Goal: Task Accomplishment & Management: Use online tool/utility

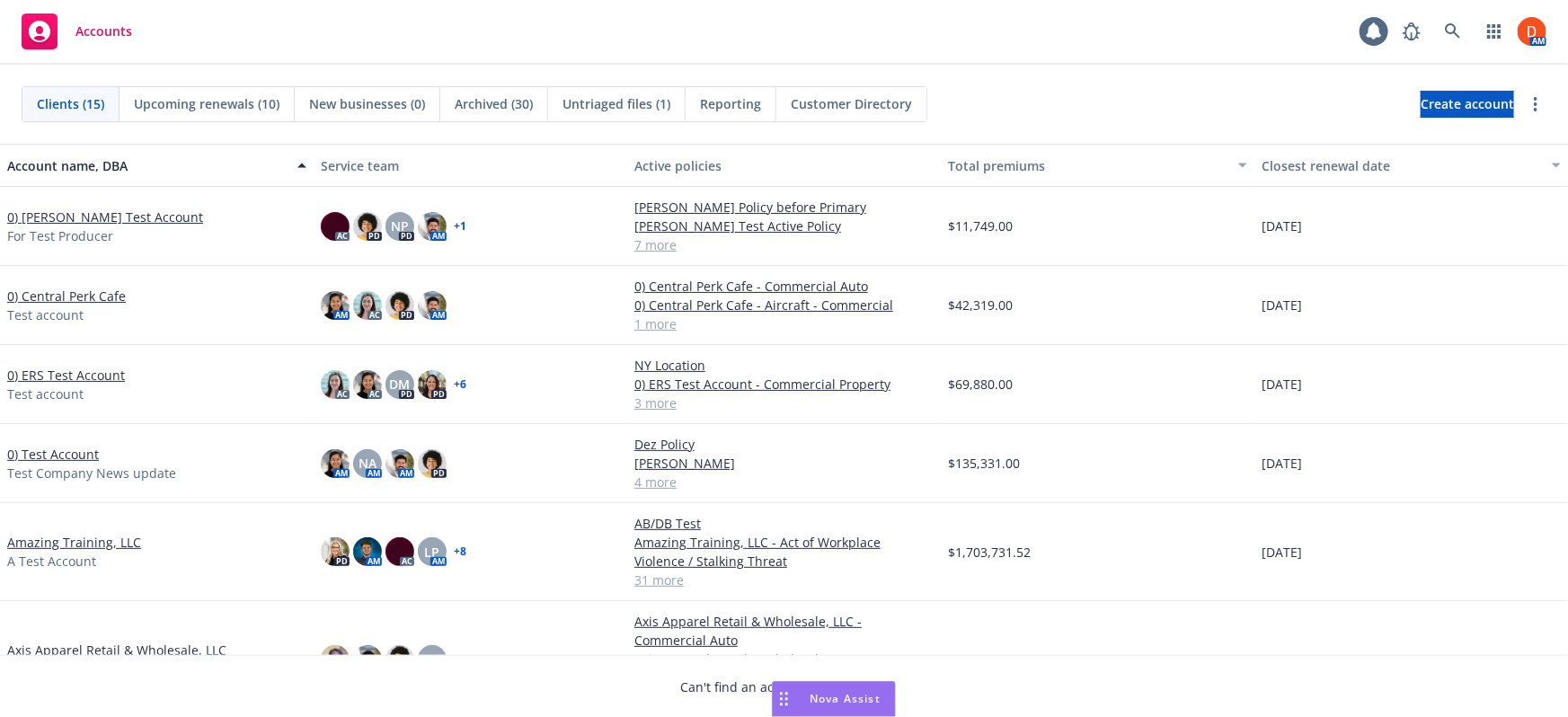
click at [84, 222] on link "0) Bruno's Test Account" at bounding box center [105, 216] width 196 height 19
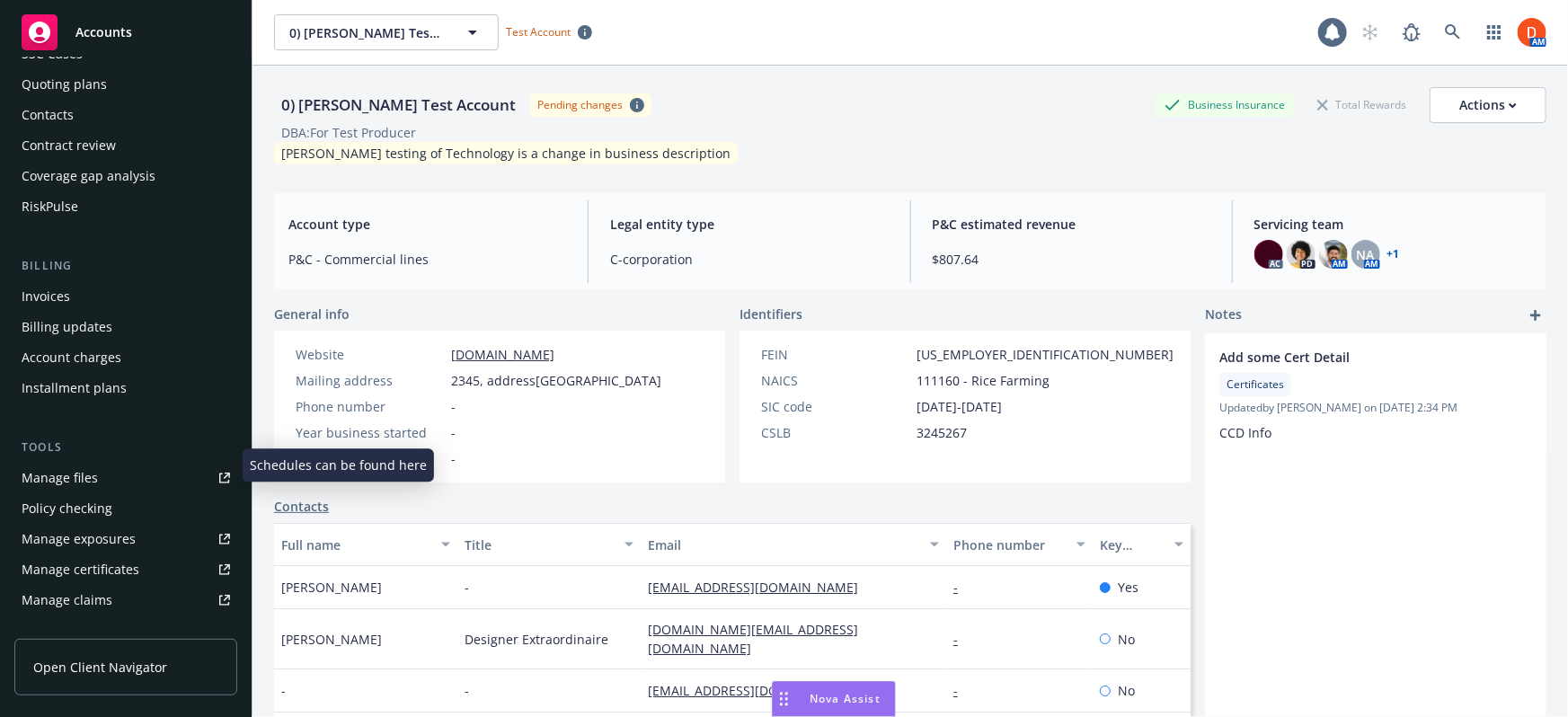
scroll to position [244, 0]
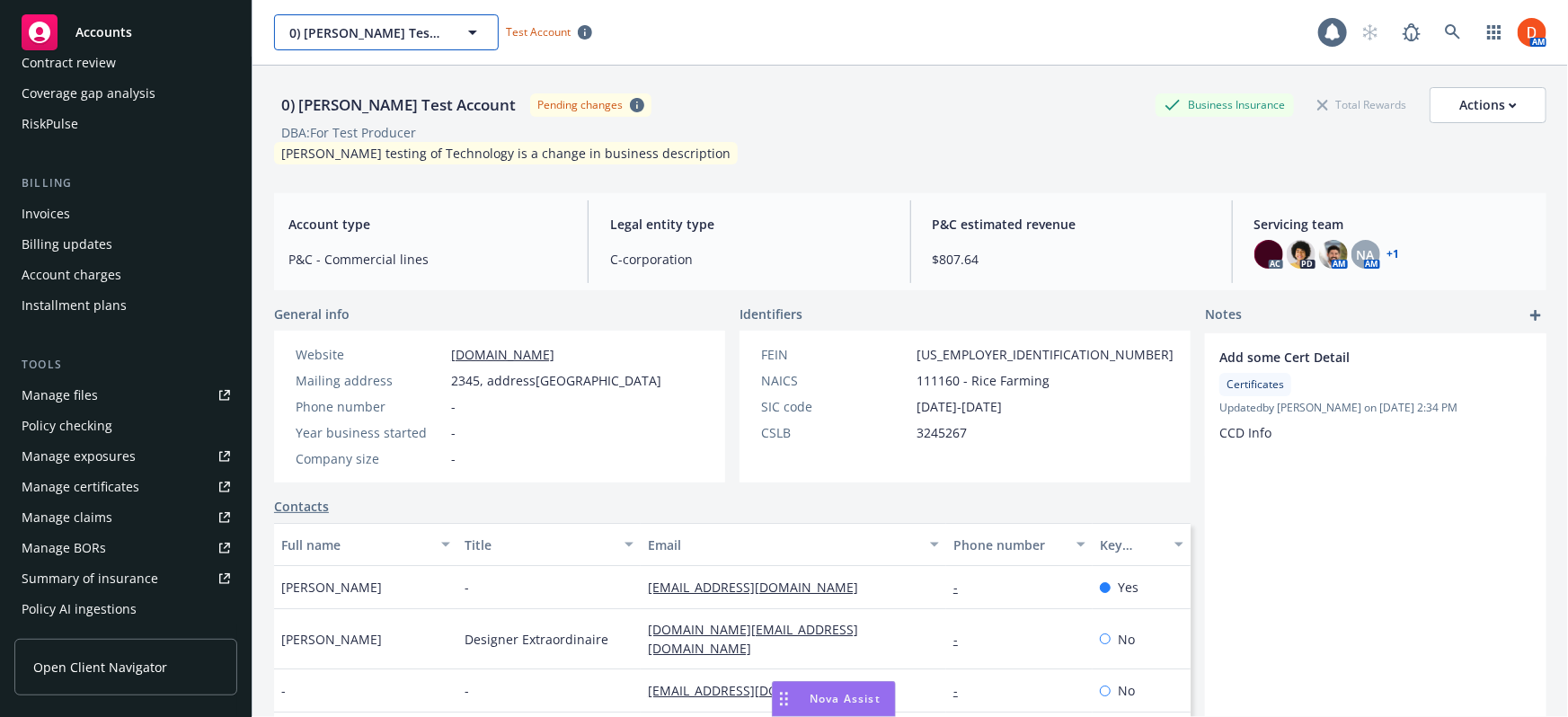
click at [479, 31] on icon "button" at bounding box center [472, 32] width 22 height 22
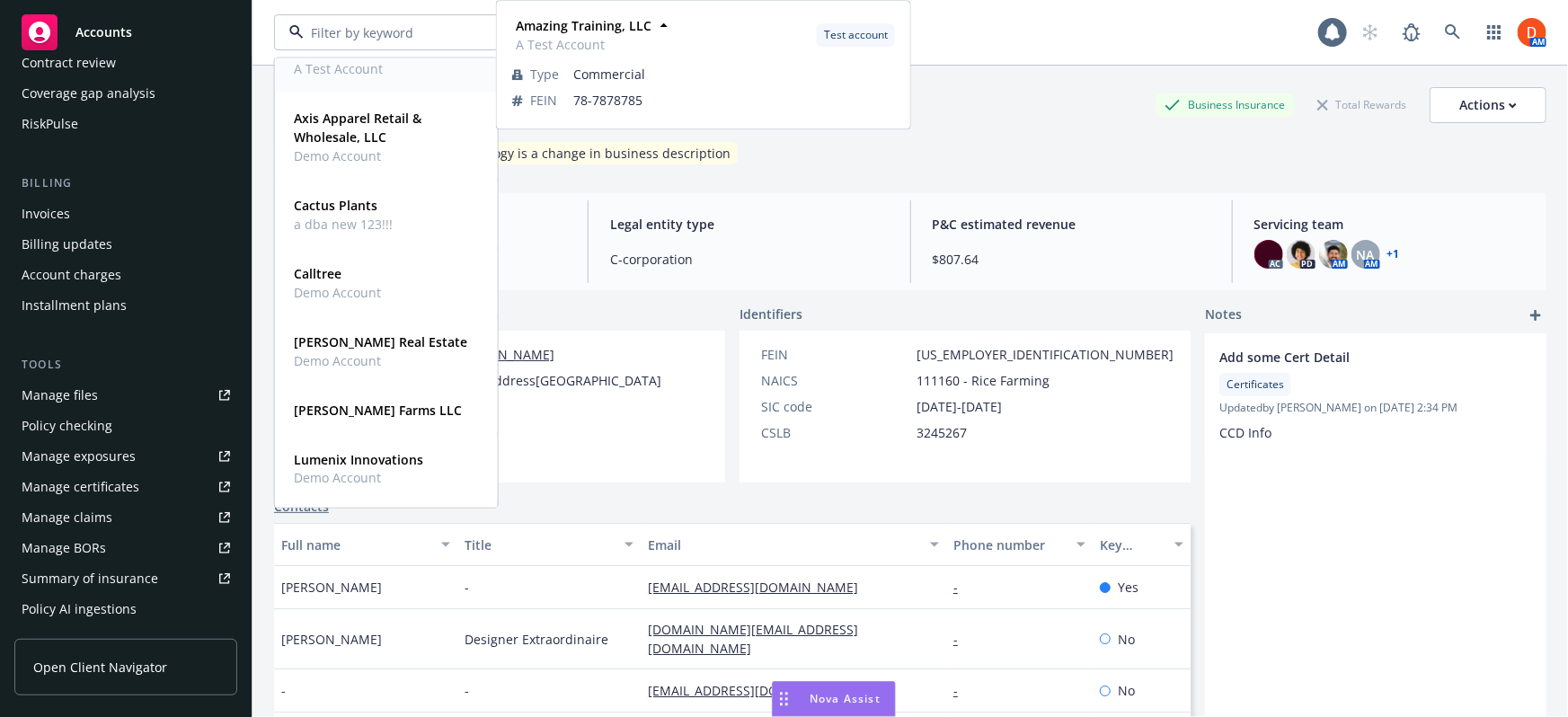
scroll to position [408, 0]
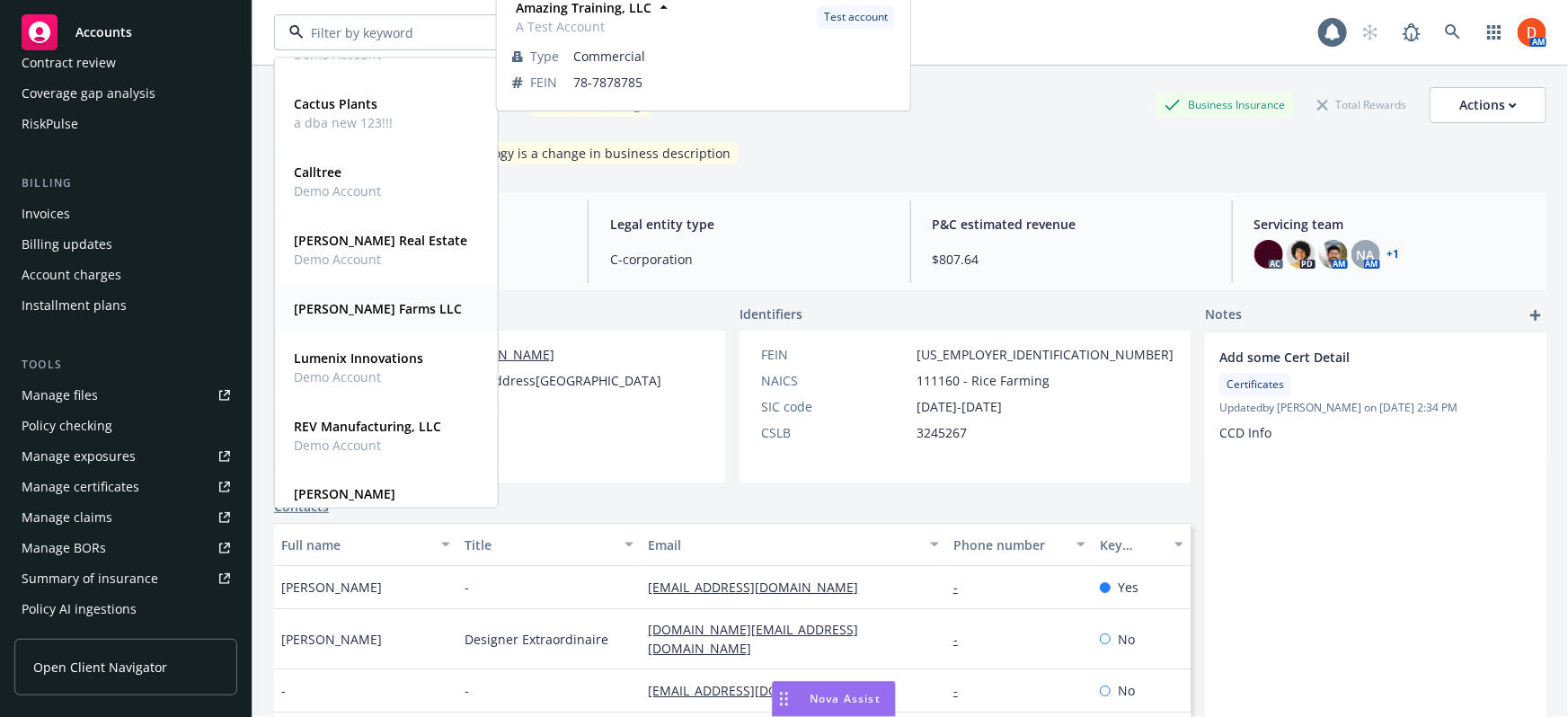
click at [373, 304] on strong "[PERSON_NAME] Farms LLC" at bounding box center [378, 308] width 168 height 17
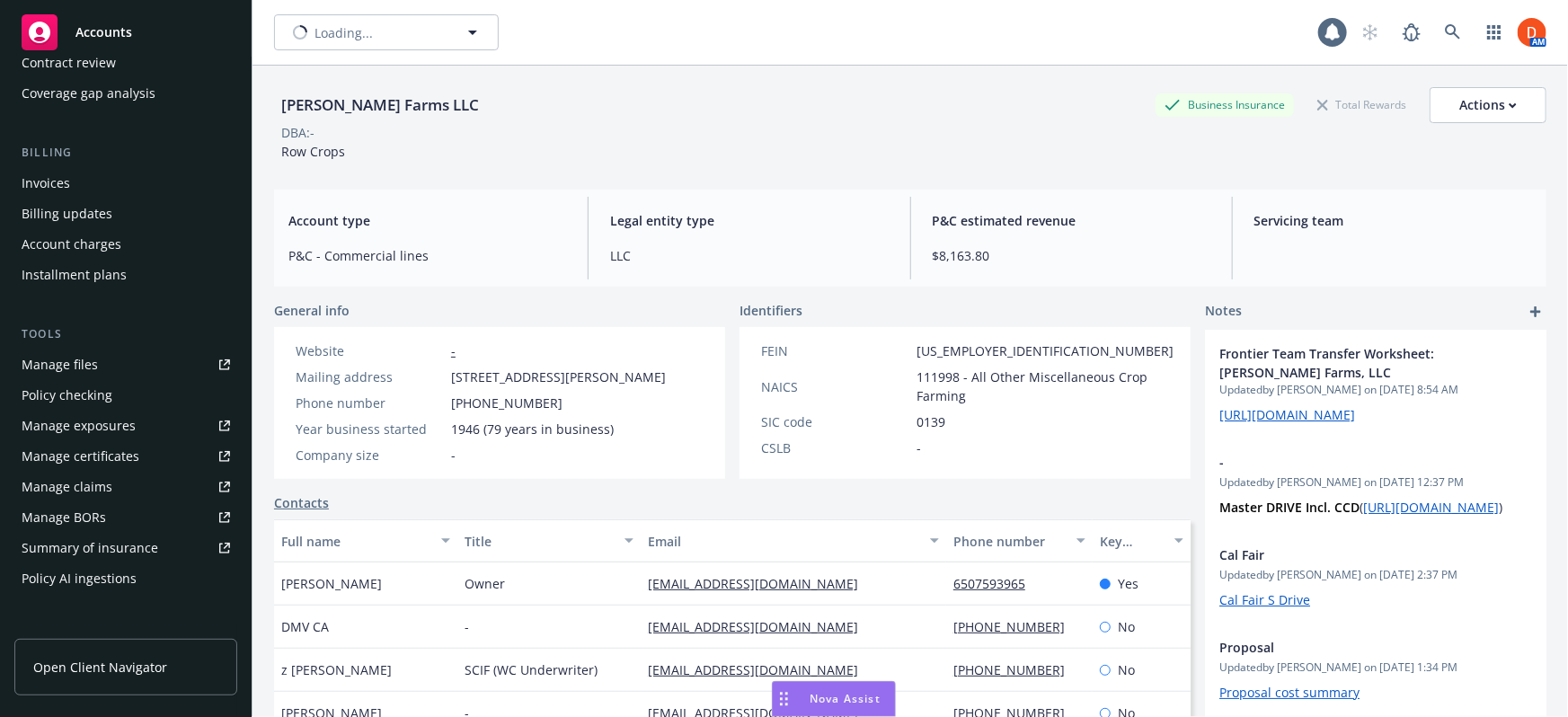
scroll to position [214, 0]
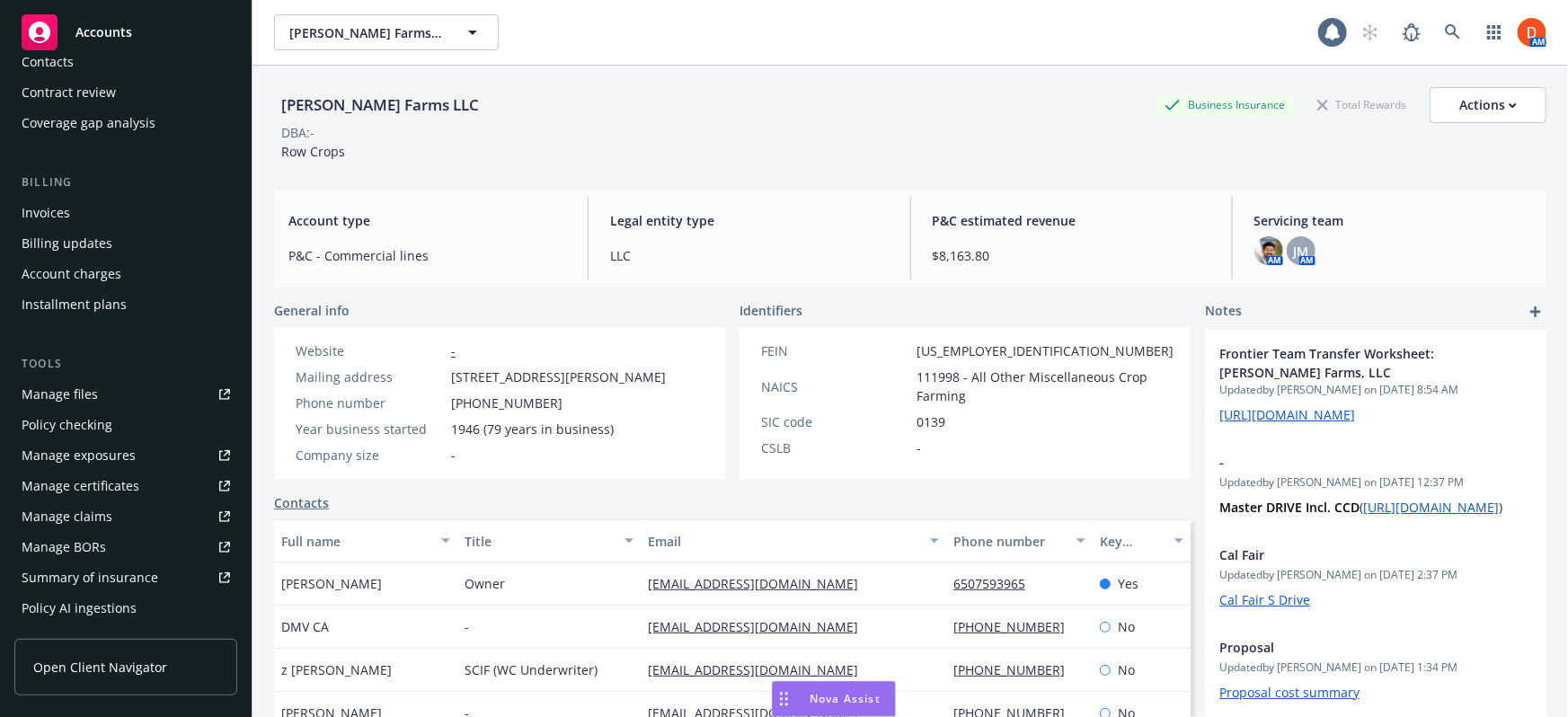
click at [114, 429] on div "Policy checking" at bounding box center [125, 425] width 208 height 29
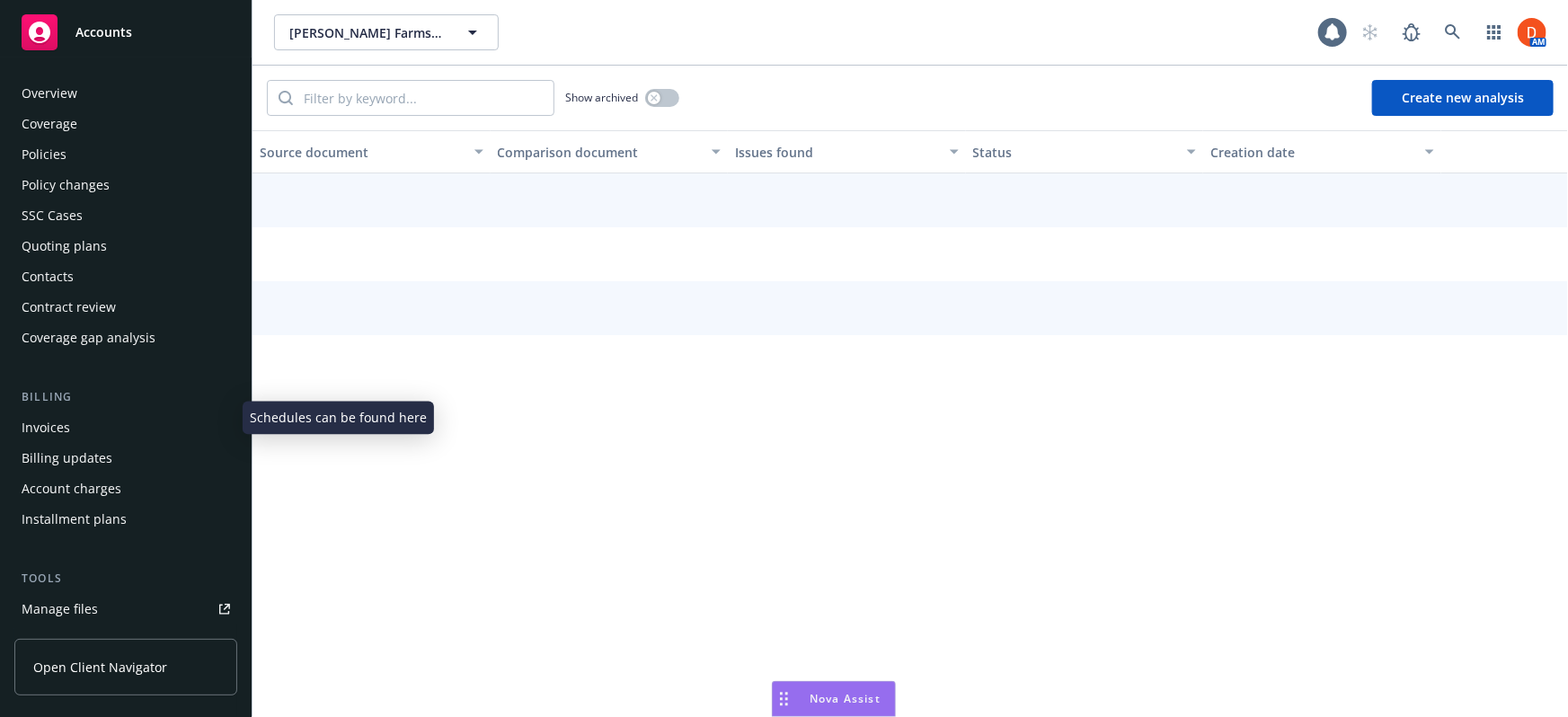
scroll to position [251, 0]
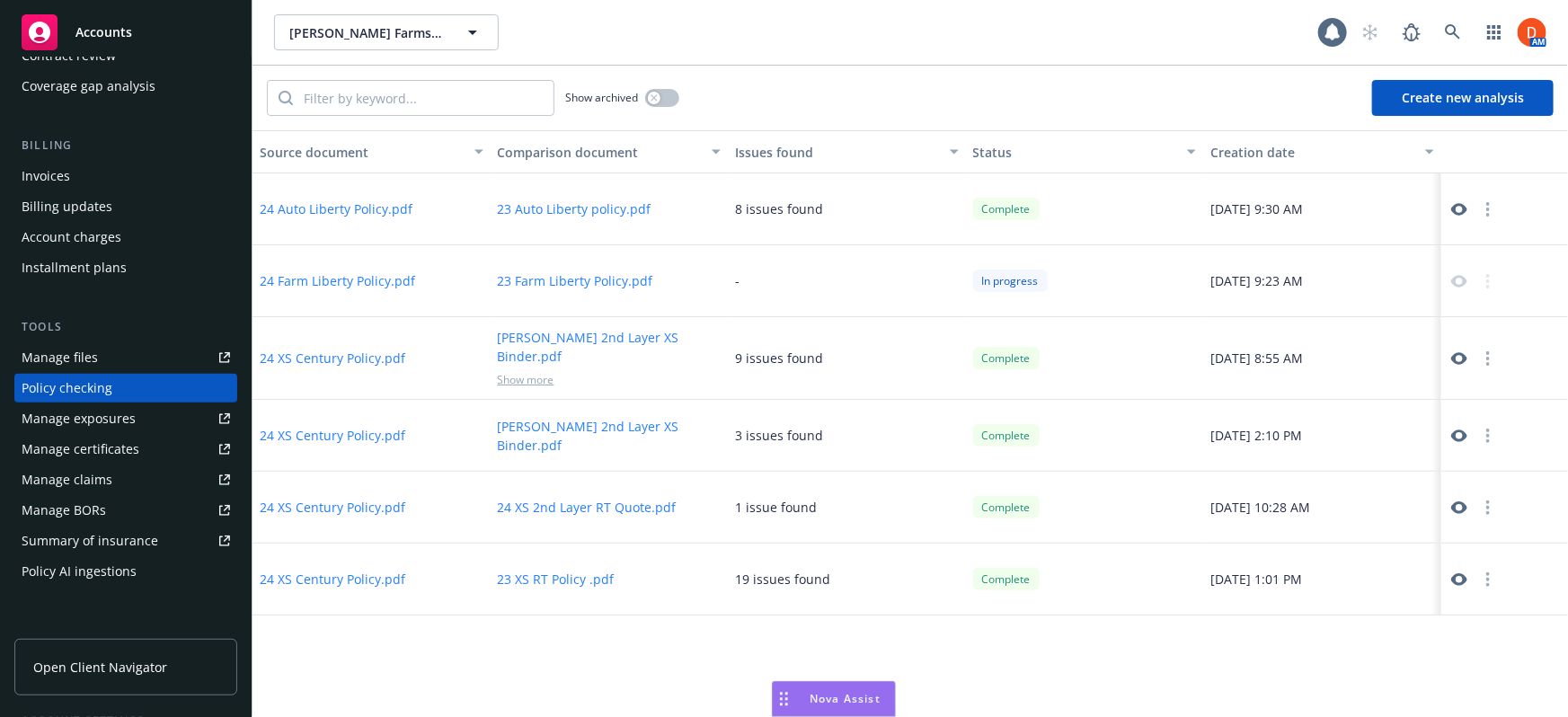
click at [1460, 211] on icon at bounding box center [1459, 209] width 16 height 16
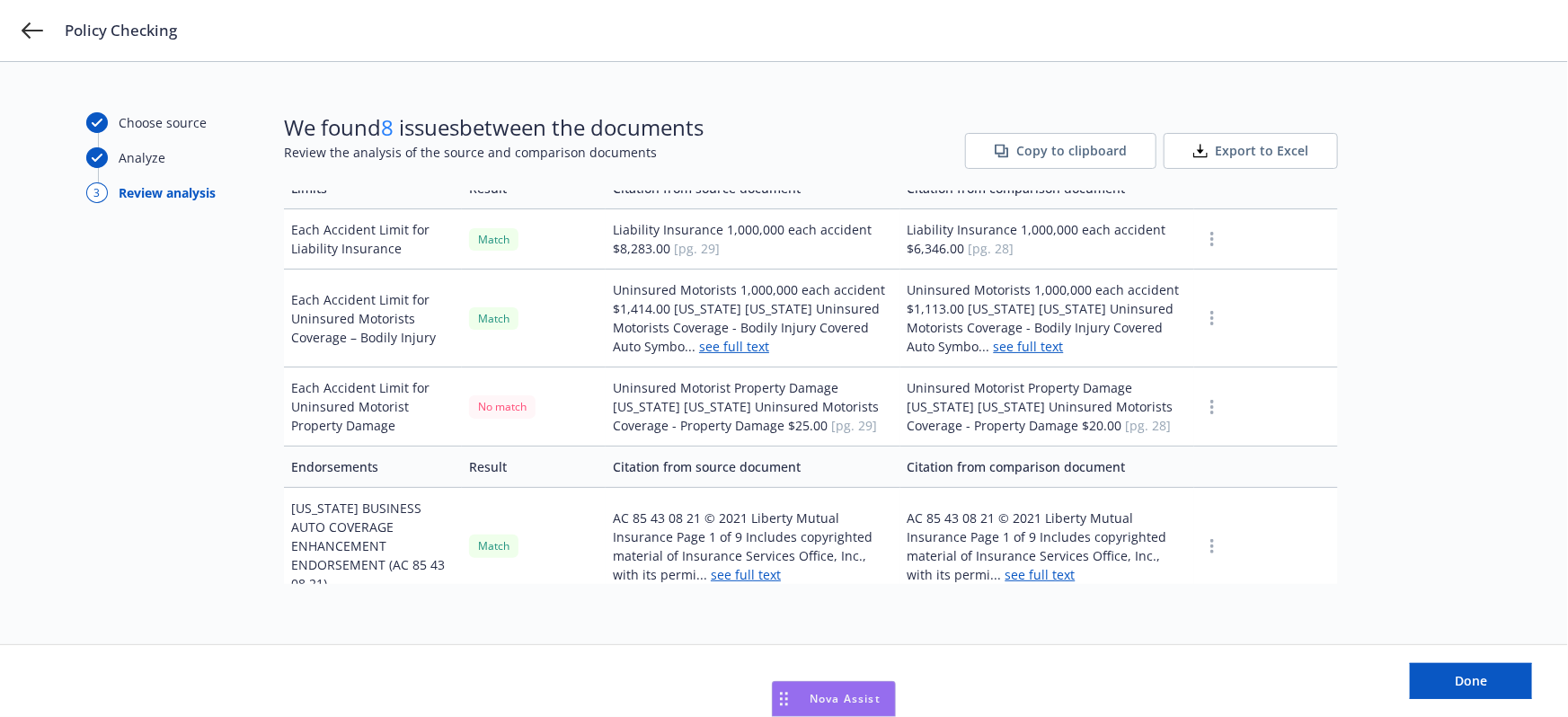
scroll to position [898, 0]
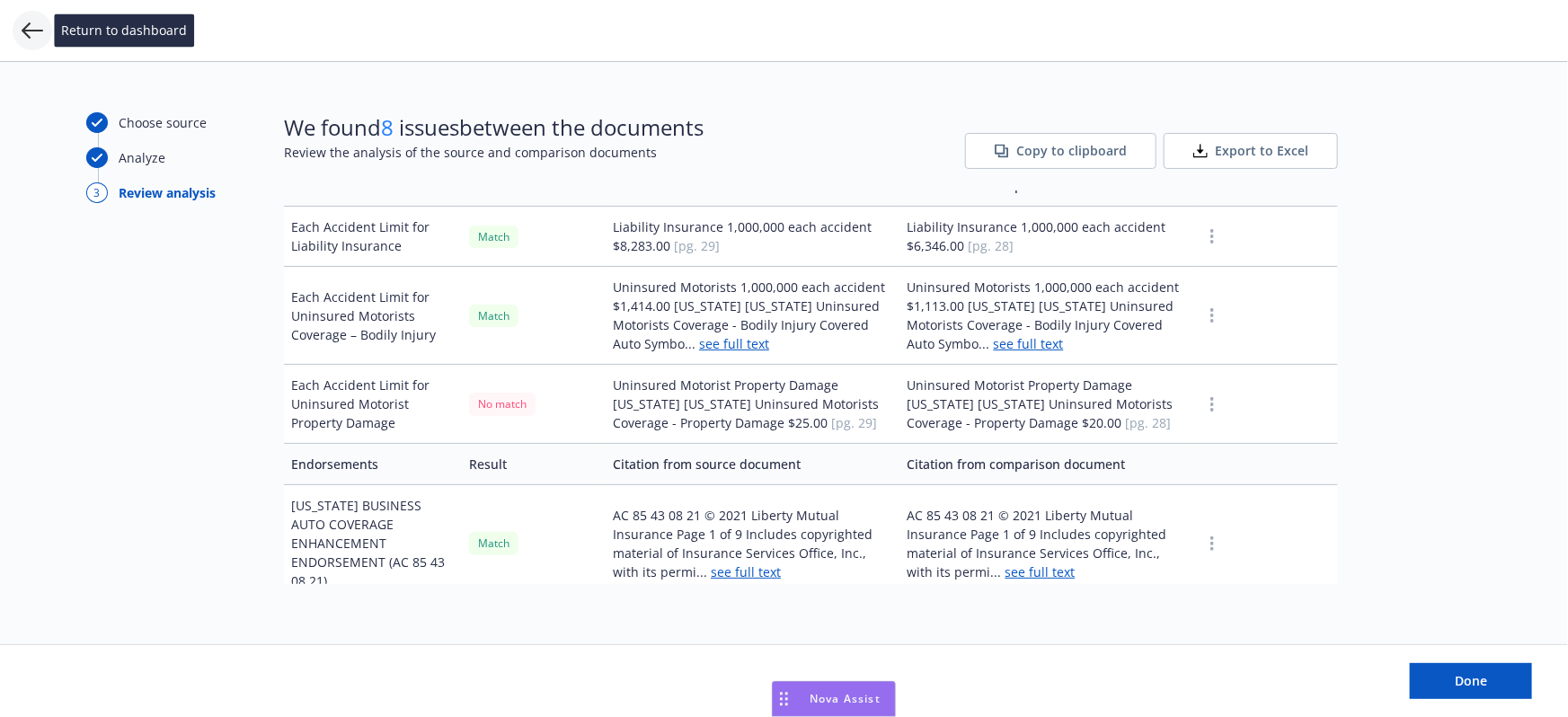
click at [36, 25] on icon at bounding box center [32, 31] width 22 height 22
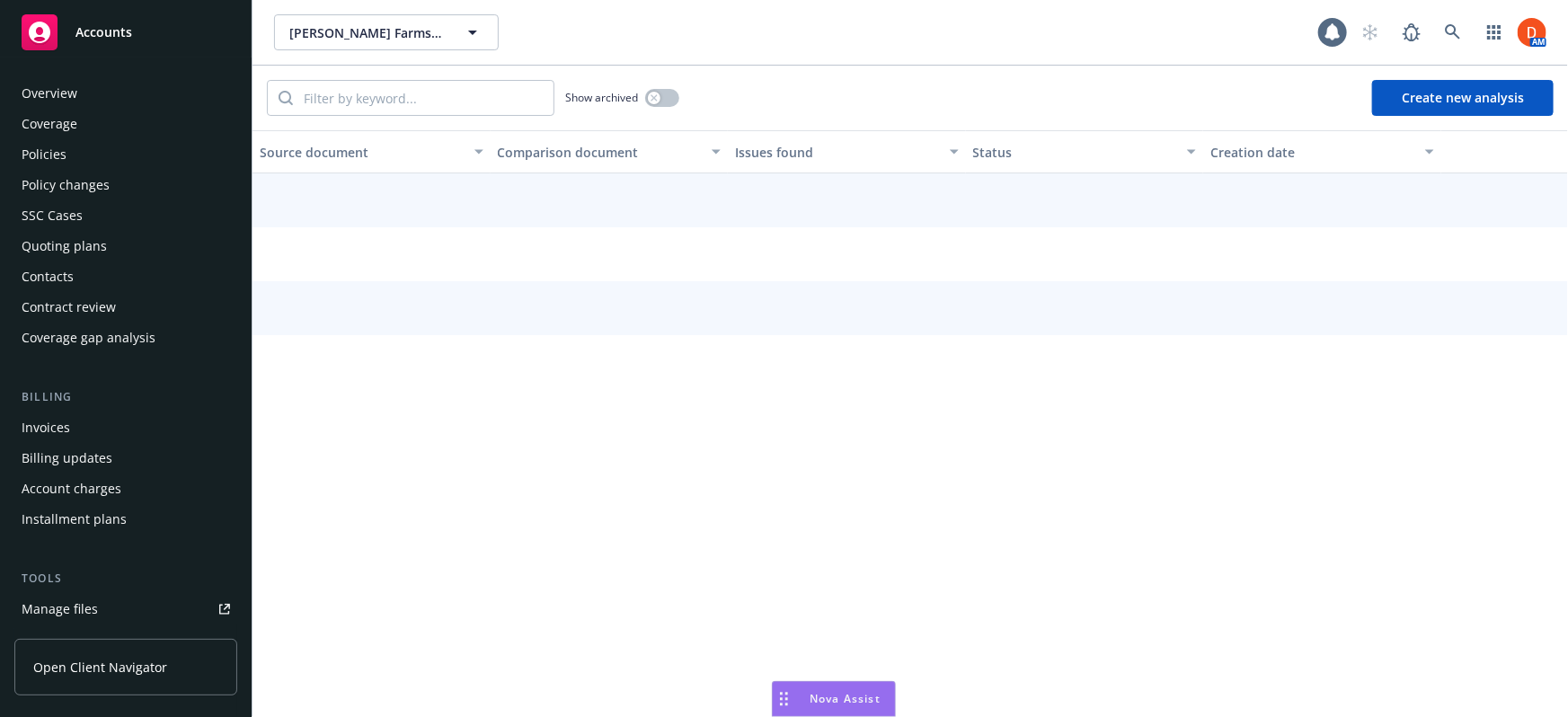
scroll to position [251, 0]
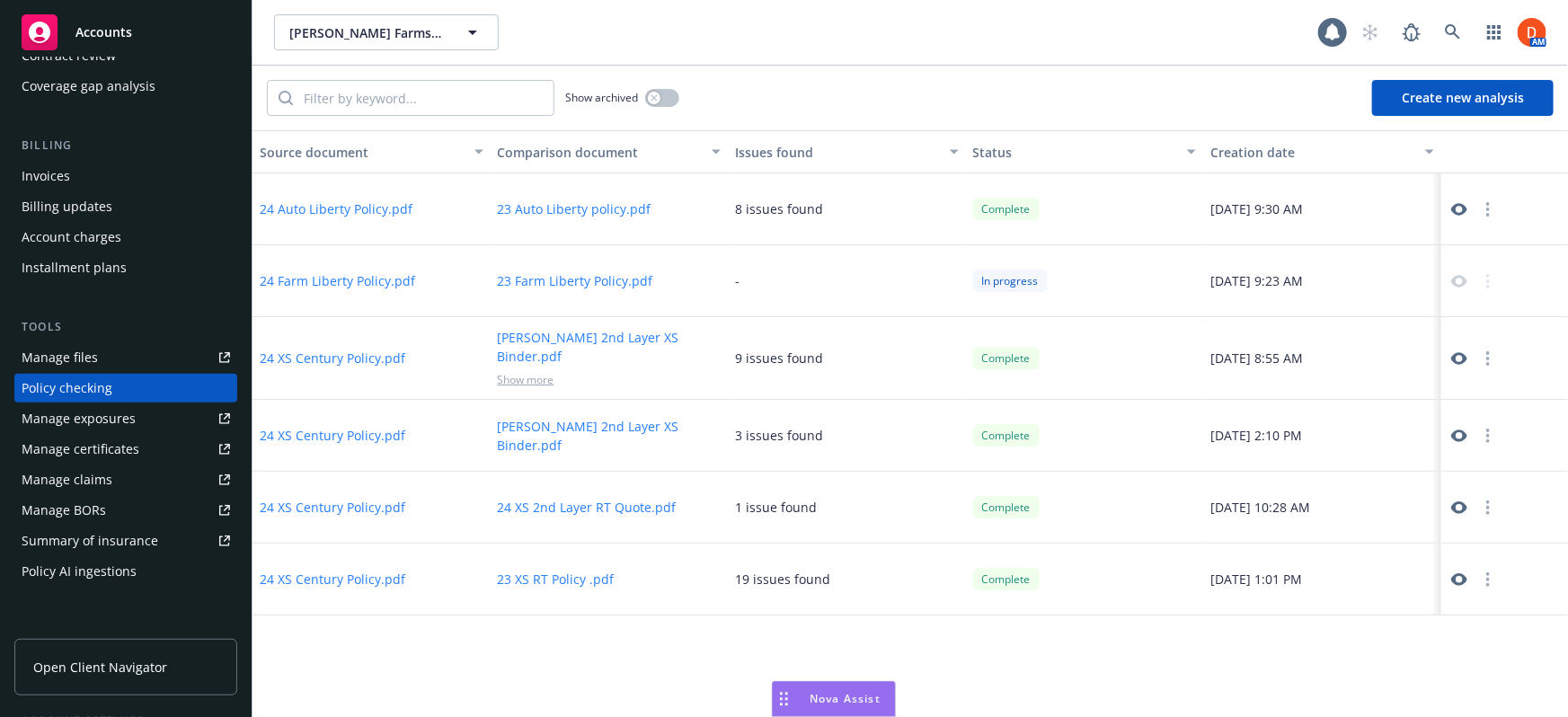
click at [1463, 573] on icon at bounding box center [1459, 579] width 16 height 13
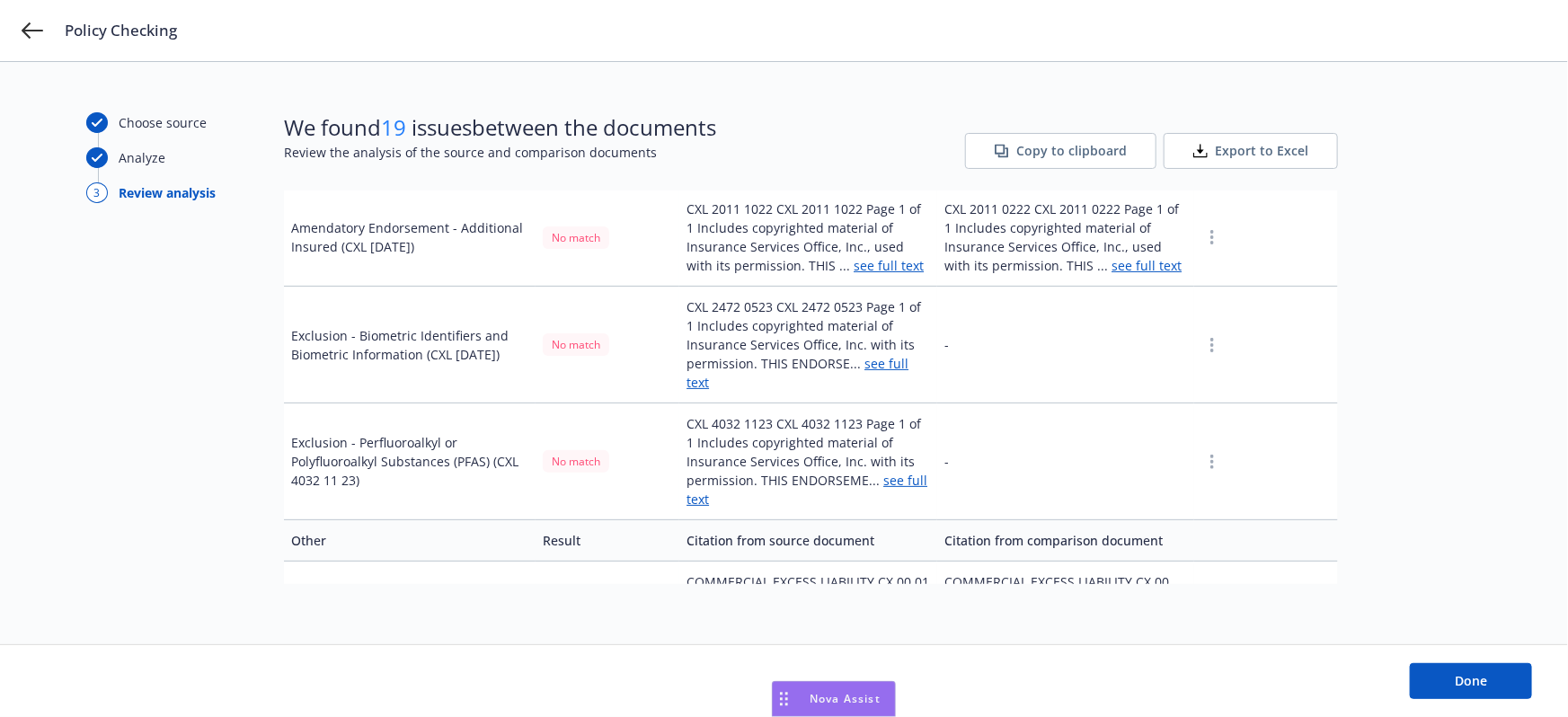
scroll to position [5873, 0]
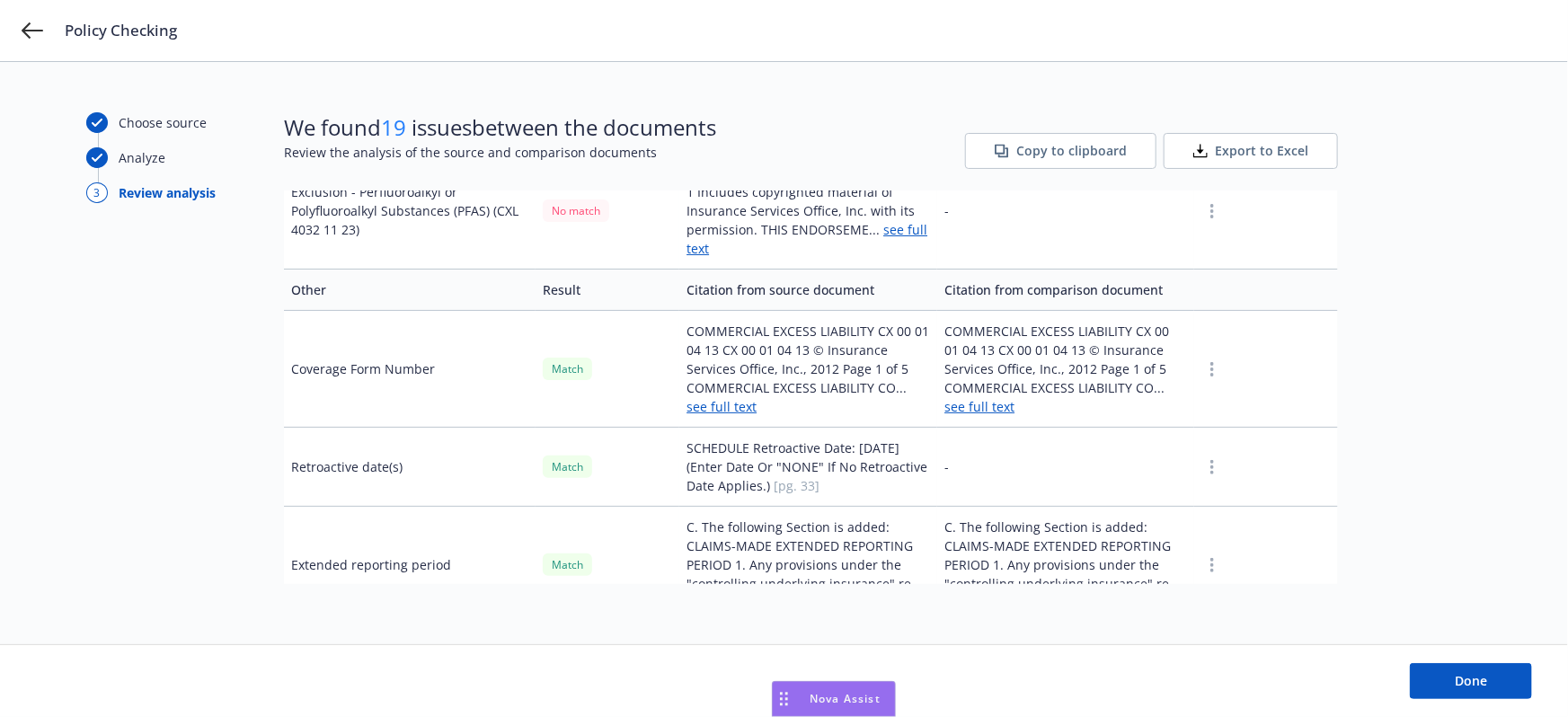
click at [43, 40] on div "Policy Checking" at bounding box center [784, 31] width 1568 height 61
click at [37, 32] on icon at bounding box center [32, 31] width 22 height 22
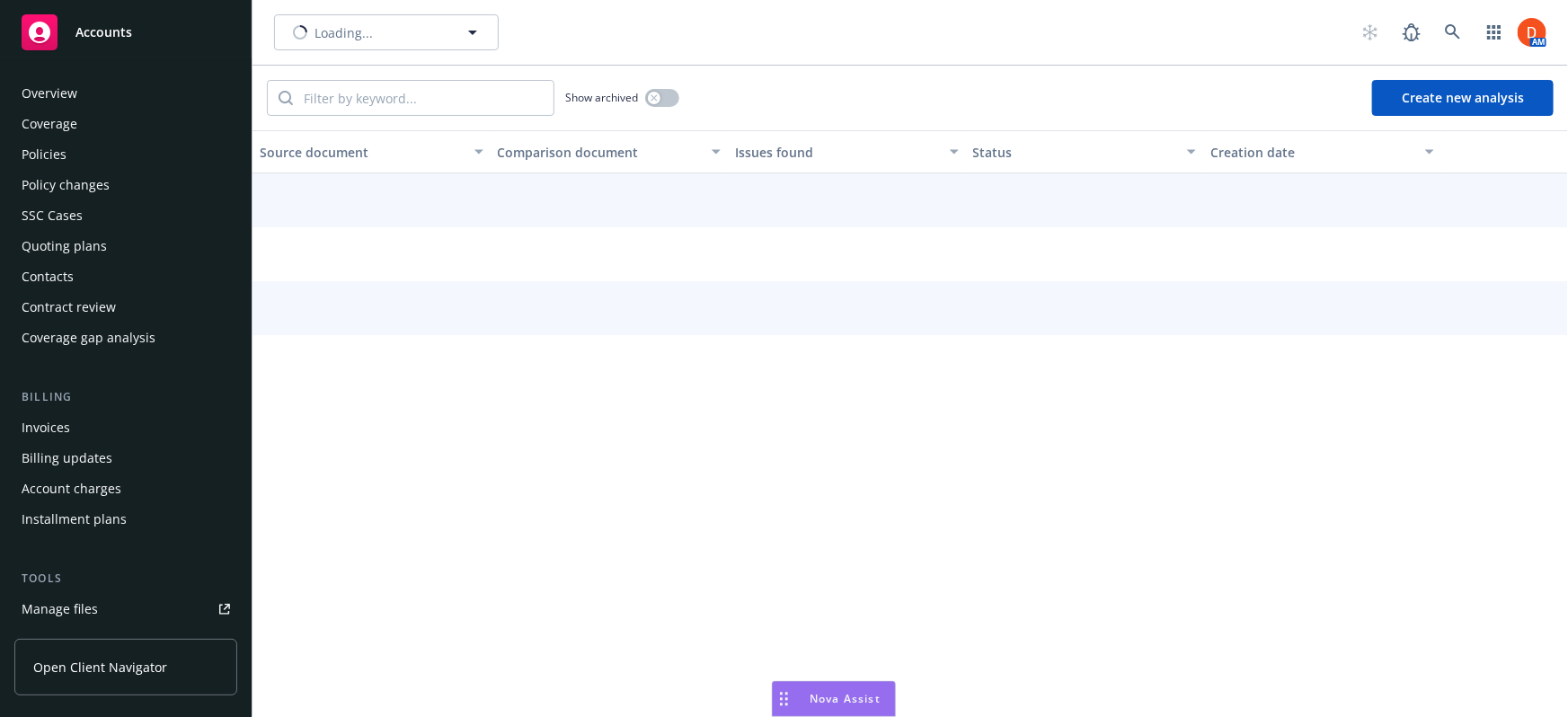
scroll to position [251, 0]
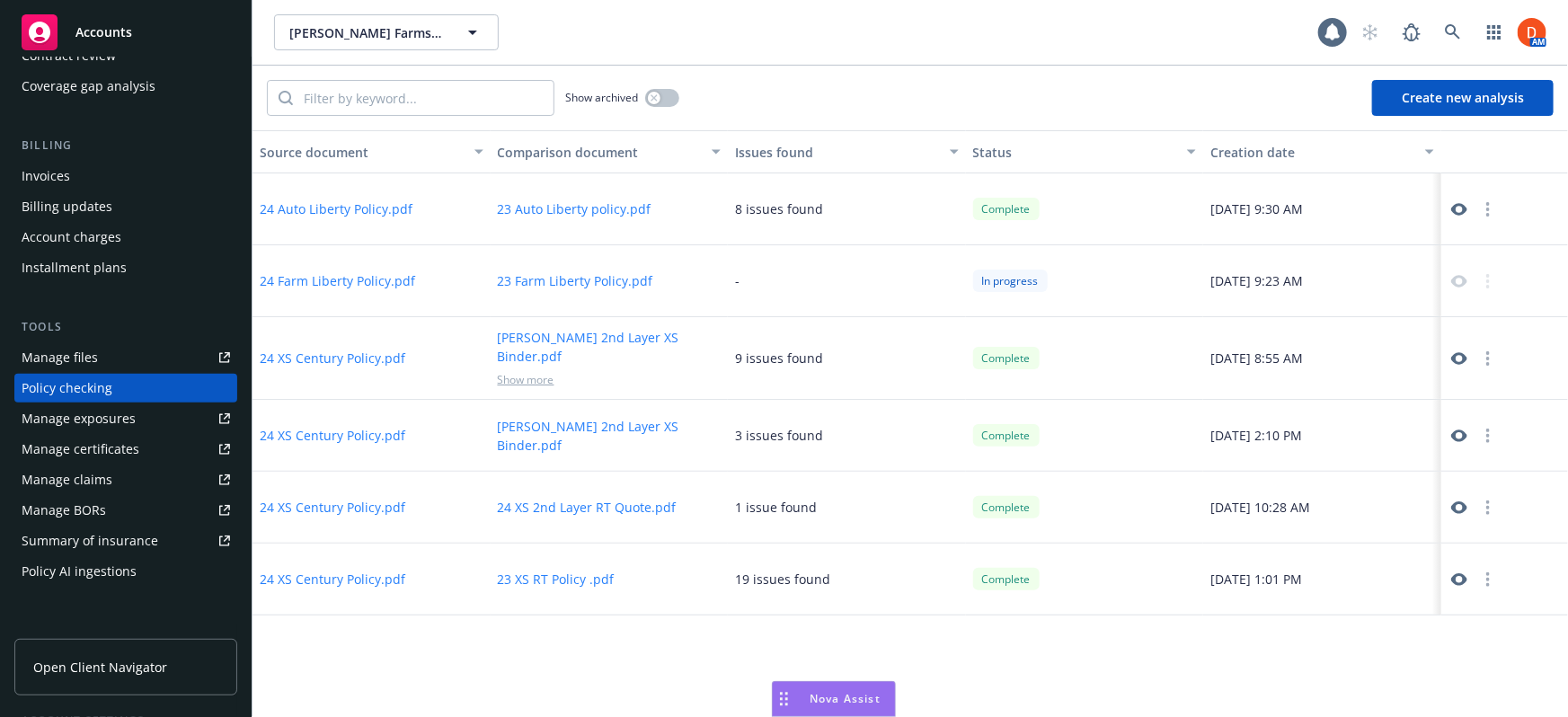
click at [1459, 430] on icon at bounding box center [1459, 436] width 16 height 13
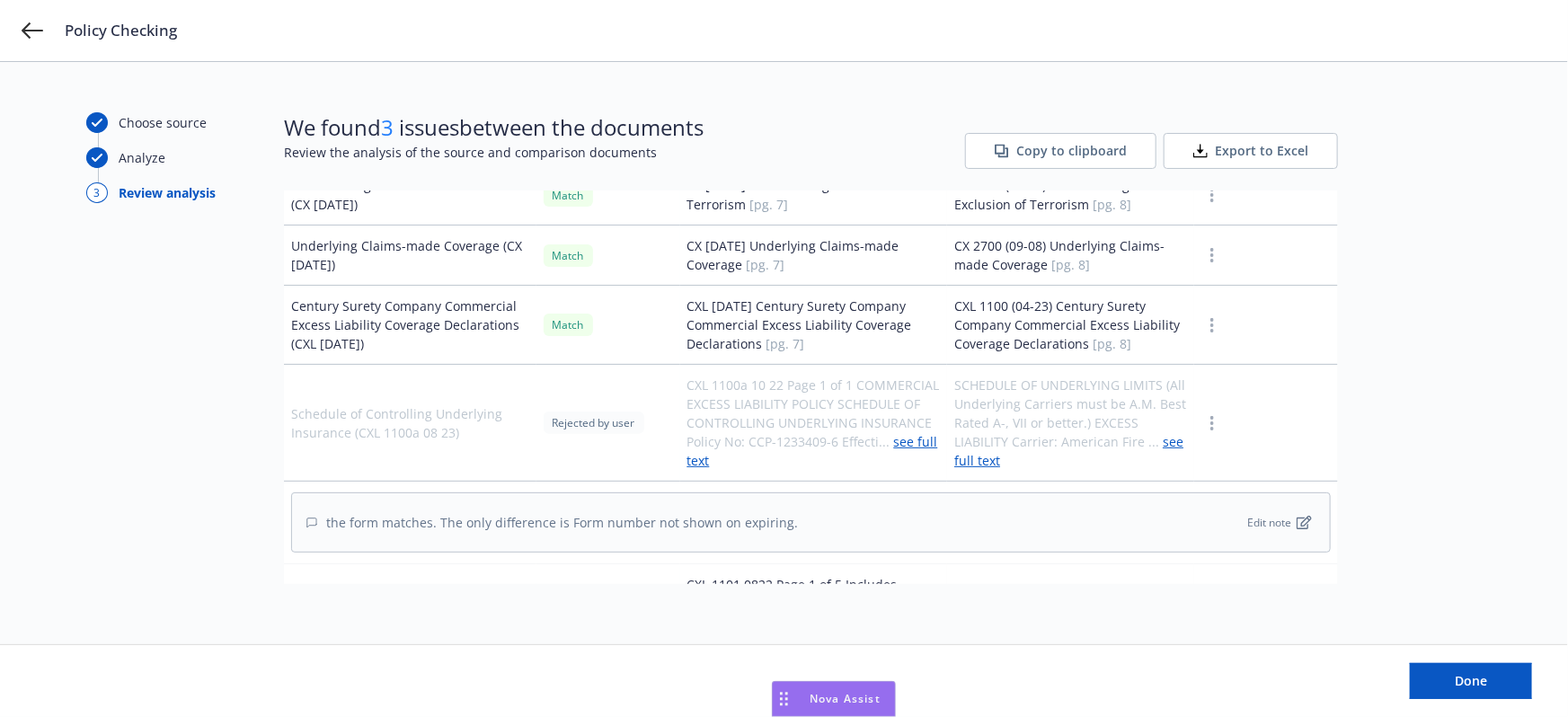
scroll to position [3020, 0]
